Goal: Information Seeking & Learning: Learn about a topic

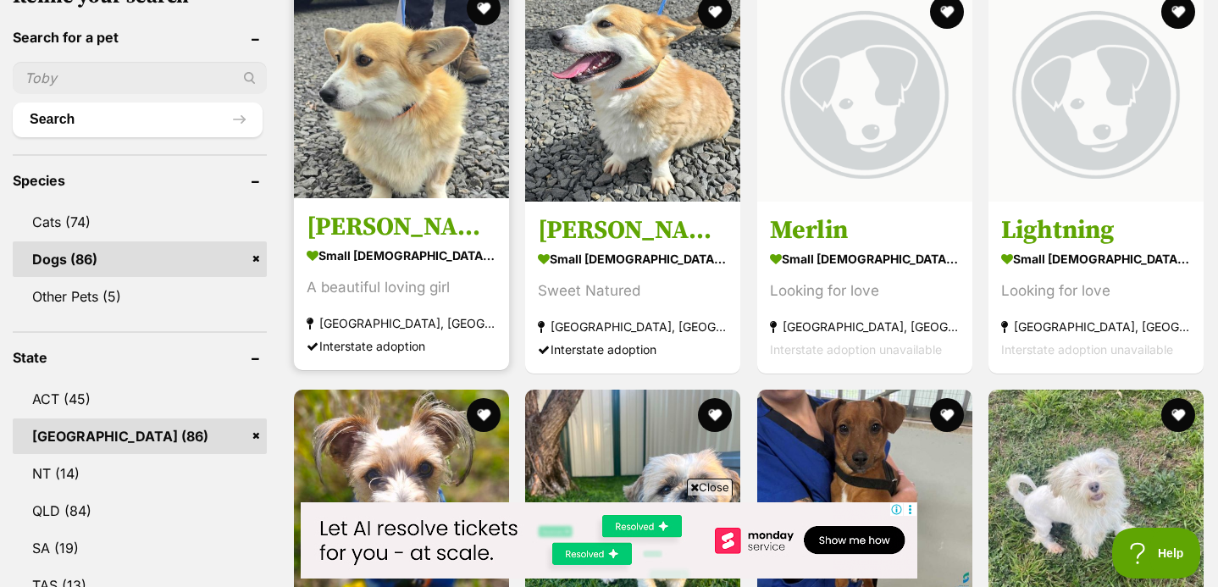
click at [376, 113] on img at bounding box center [401, 90] width 215 height 215
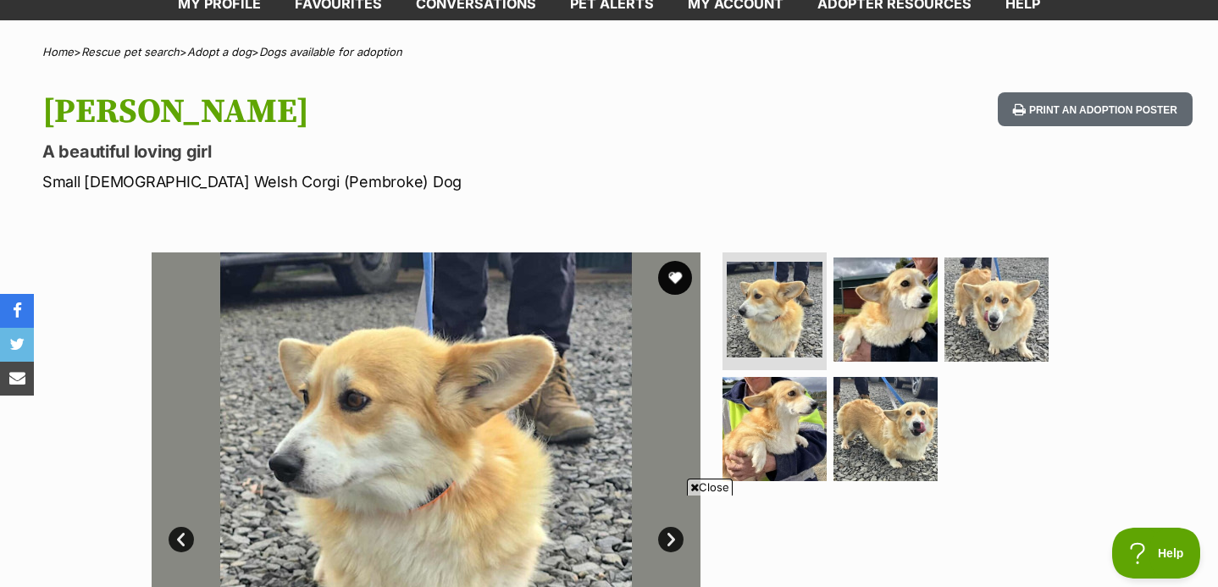
scroll to position [244, 0]
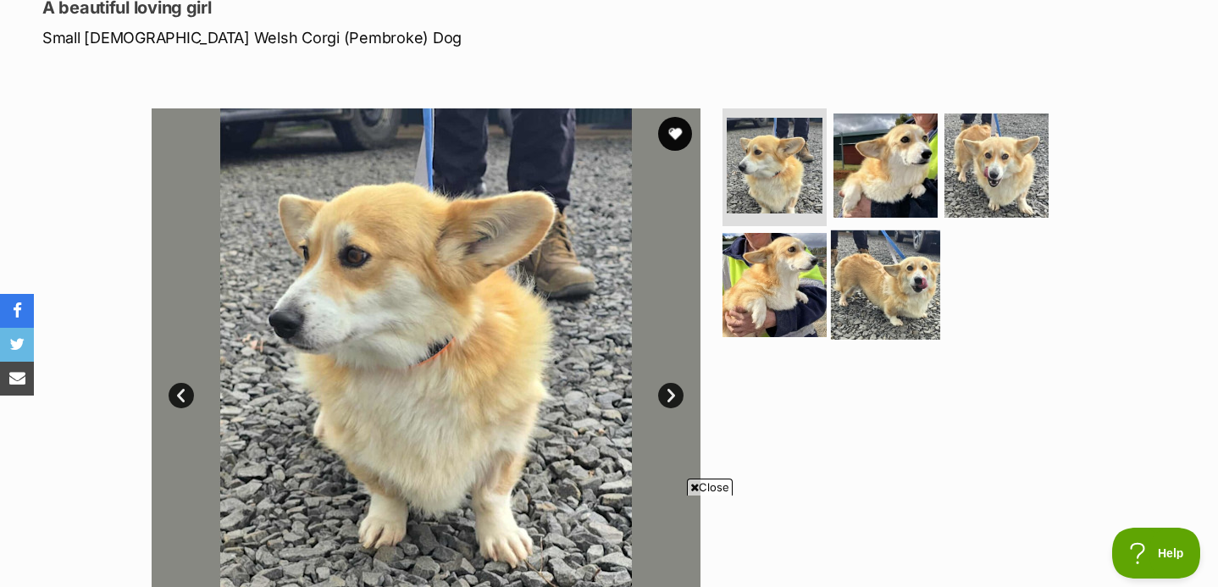
click at [848, 260] on img at bounding box center [885, 284] width 109 height 109
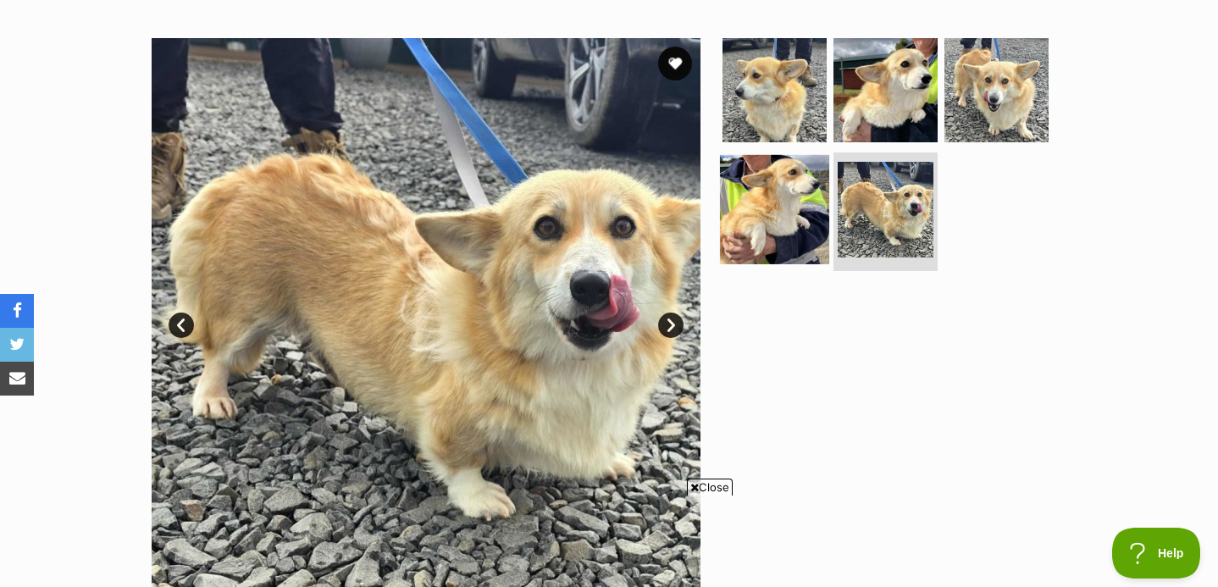
scroll to position [324, 0]
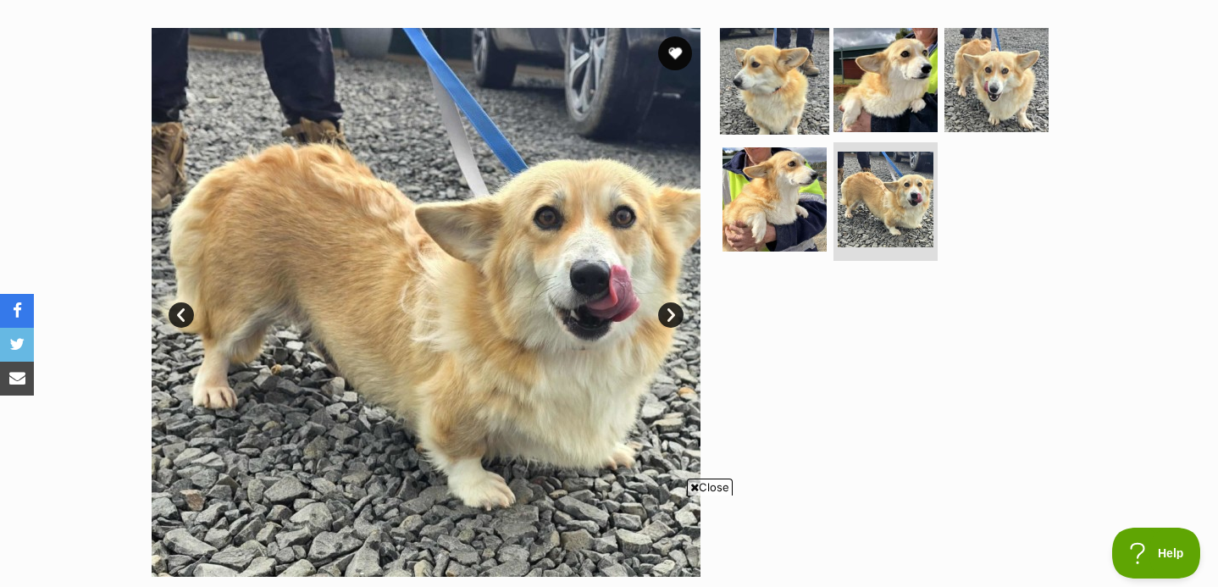
click at [796, 111] on img at bounding box center [774, 79] width 109 height 109
